Goal: Information Seeking & Learning: Understand process/instructions

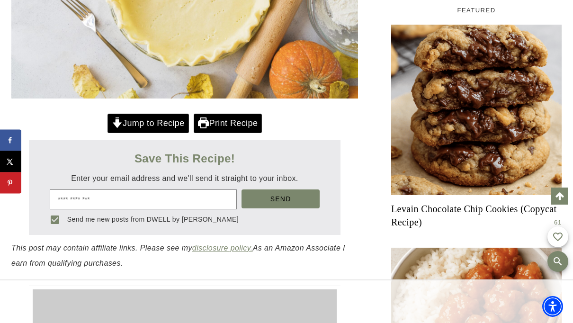
scroll to position [393, 0]
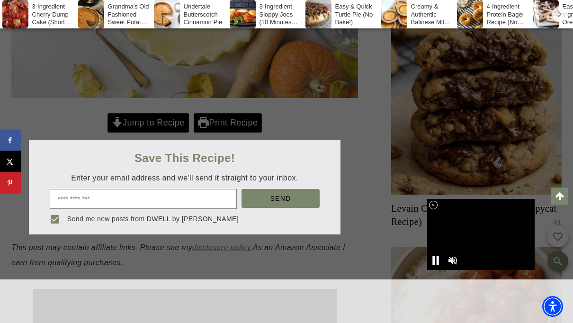
click at [128, 121] on div at bounding box center [286, 161] width 573 height 323
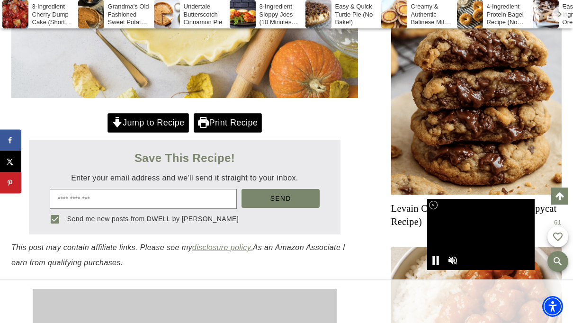
click at [120, 121] on link "Jump to Recipe" at bounding box center [148, 122] width 81 height 19
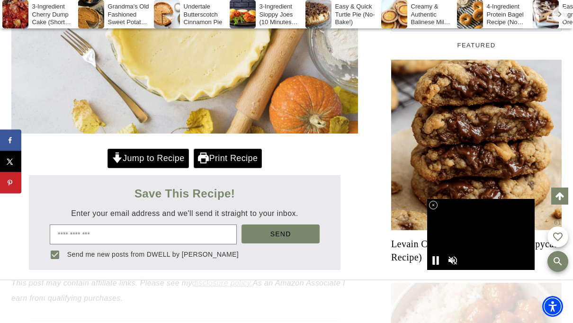
click at [133, 160] on link "Jump to Recipe" at bounding box center [148, 158] width 81 height 19
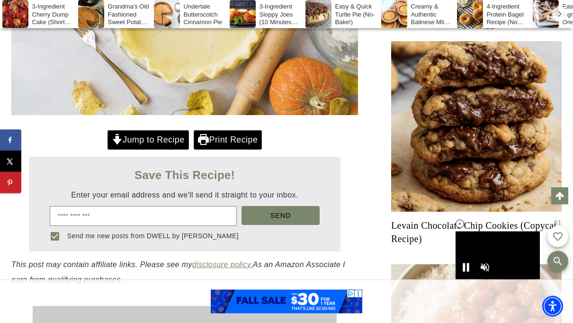
scroll to position [376, 0]
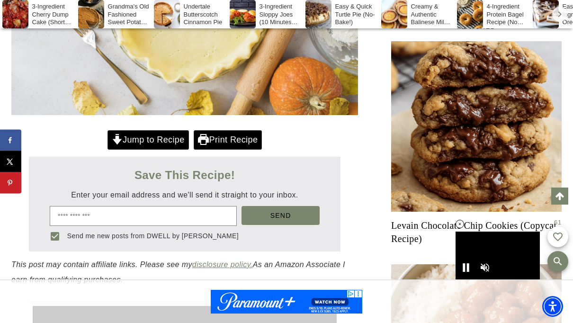
click at [137, 136] on link "Jump to Recipe" at bounding box center [148, 139] width 81 height 19
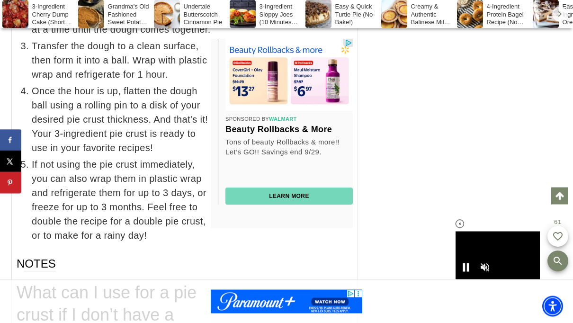
click at [11, 193] on button "Save to Pinterest" at bounding box center [10, 182] width 21 height 21
